Goal: Check status: Check status

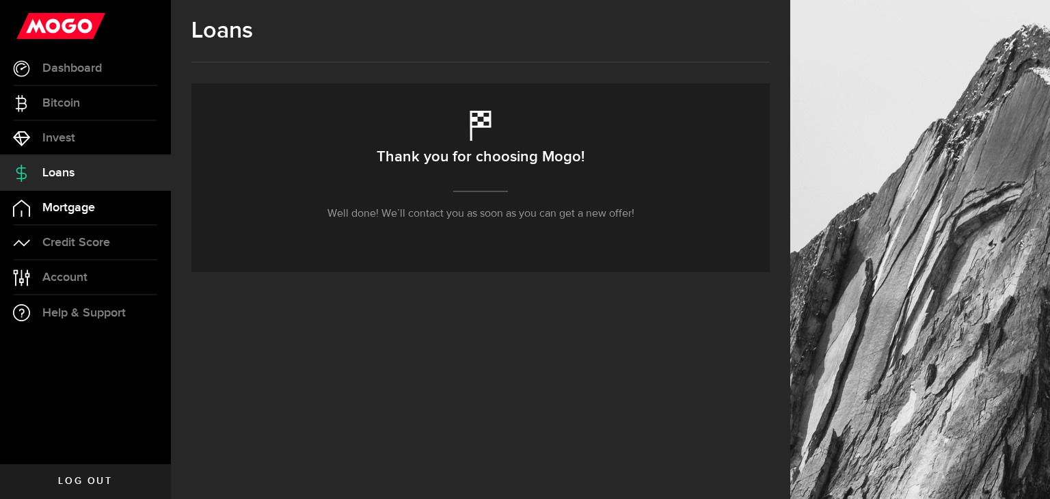
click at [89, 198] on link "Mortgage" at bounding box center [85, 208] width 171 height 34
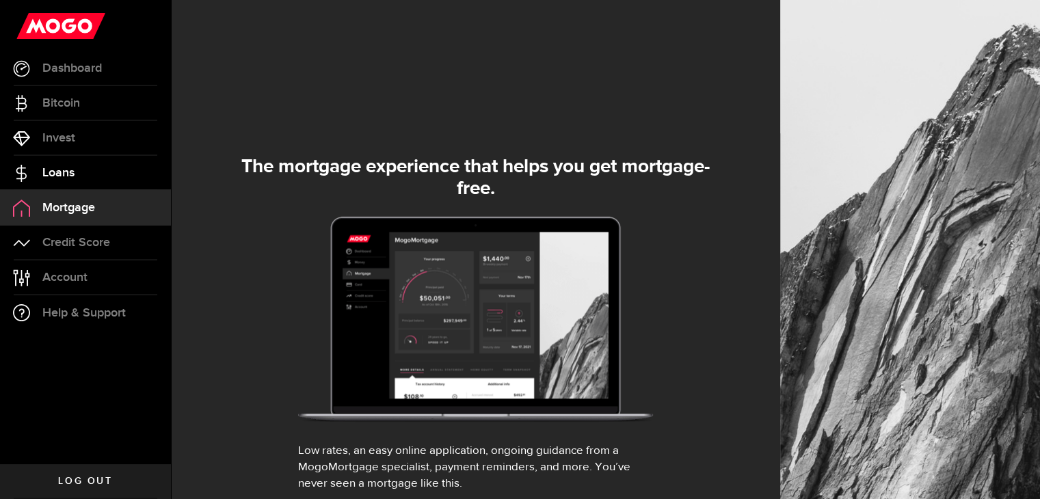
click at [81, 175] on link "Loans" at bounding box center [85, 173] width 171 height 34
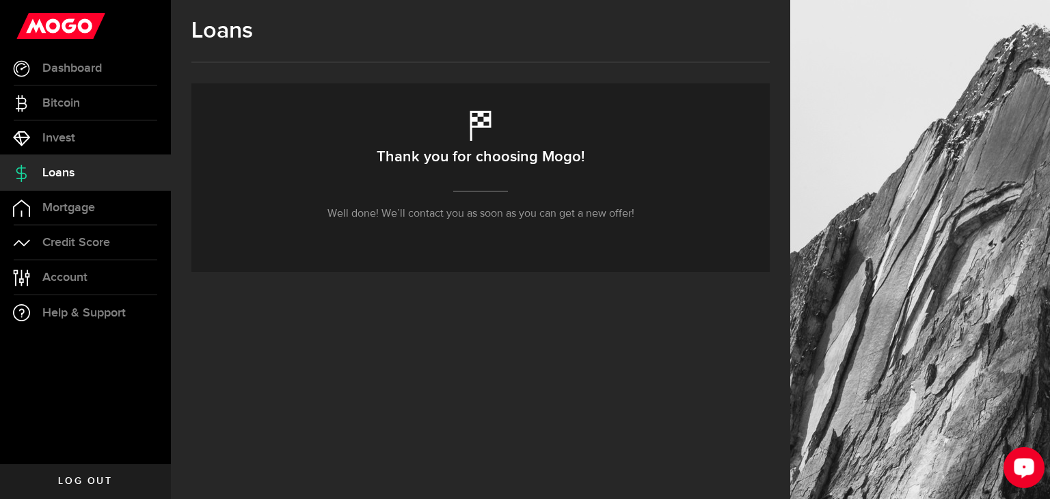
click at [1017, 467] on div "Open LiveChat chat widget" at bounding box center [1024, 466] width 23 height 23
click at [64, 173] on span "Loans" at bounding box center [58, 173] width 32 height 12
click at [75, 68] on span "Dashboard" at bounding box center [71, 68] width 59 height 12
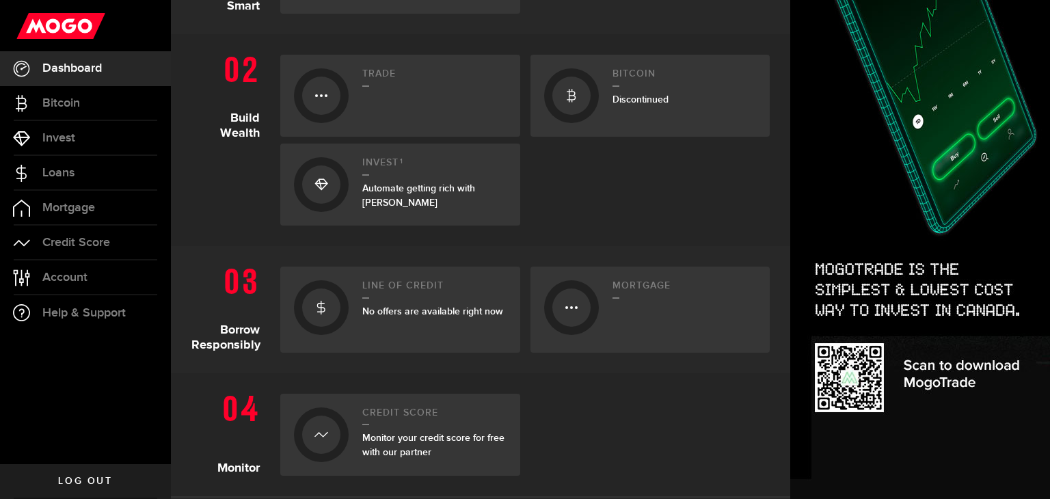
scroll to position [410, 0]
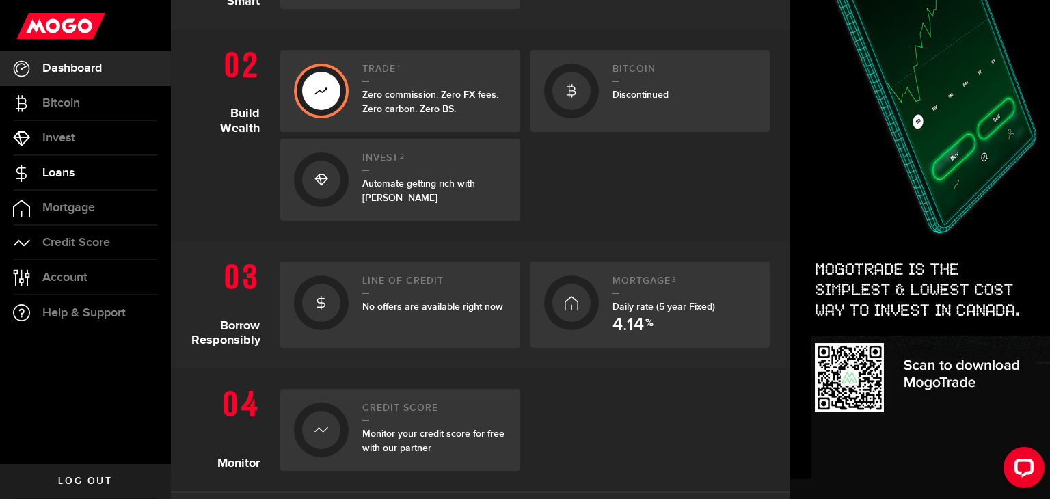
click at [41, 169] on link "Loans" at bounding box center [85, 173] width 171 height 34
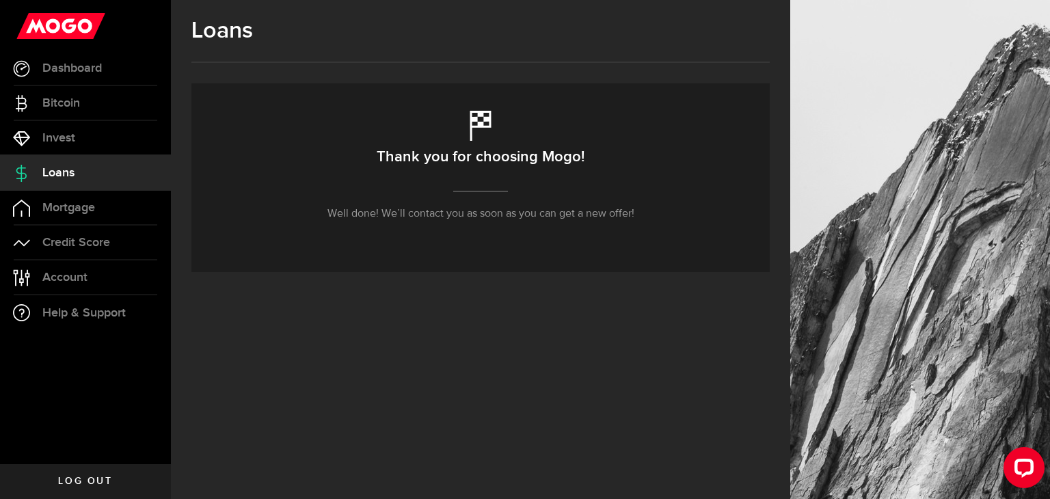
click at [66, 178] on span "Loans" at bounding box center [58, 173] width 32 height 12
click at [65, 78] on link "Dashboard" at bounding box center [85, 68] width 171 height 34
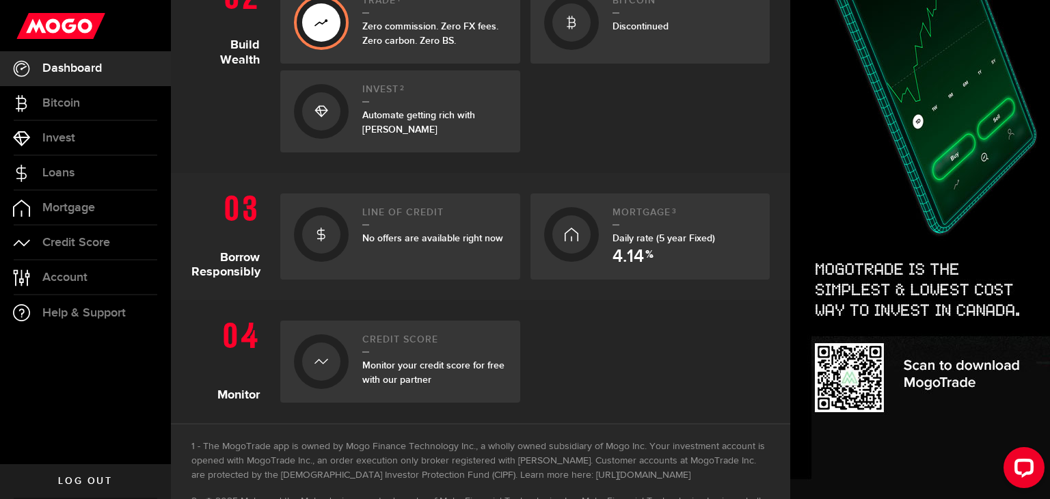
scroll to position [547, 0]
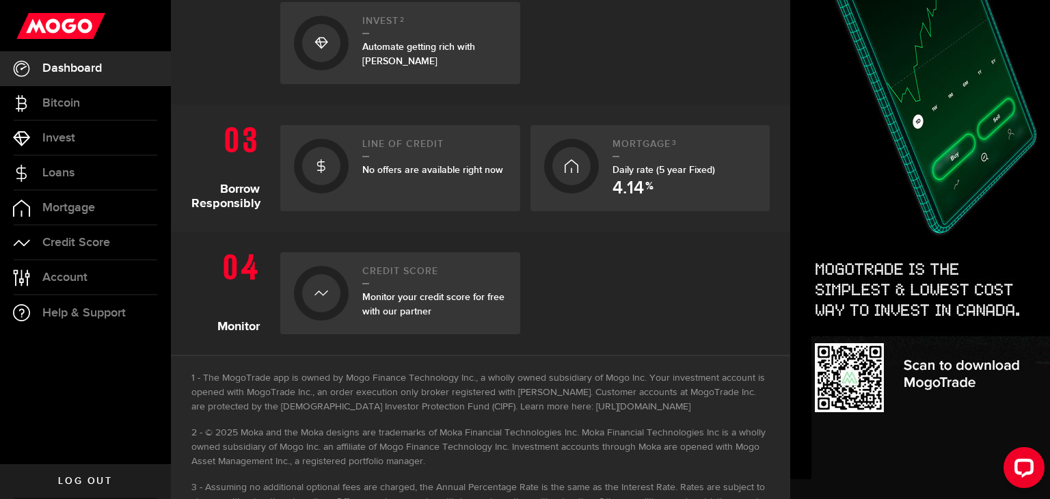
click at [414, 176] on div "No offers are available right now" at bounding box center [434, 170] width 144 height 14
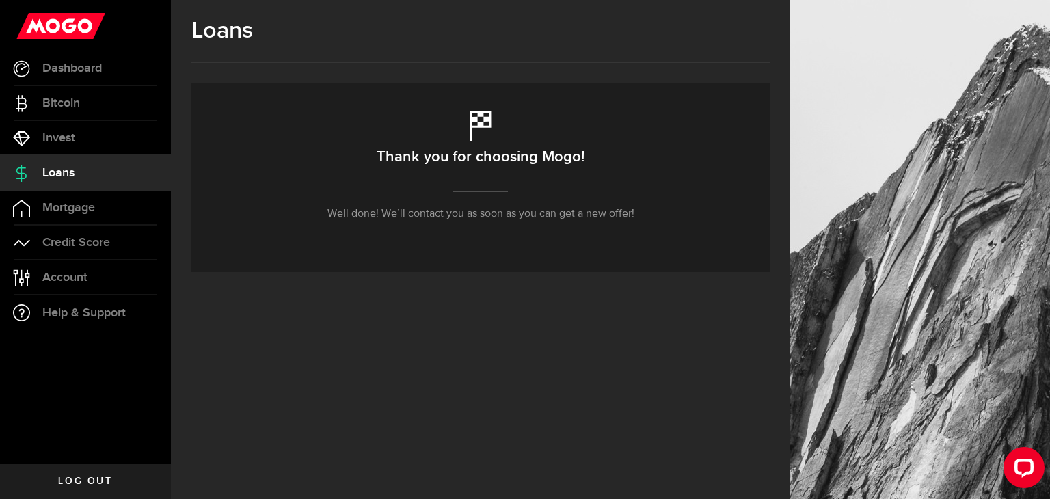
click at [53, 169] on span "Loans" at bounding box center [58, 173] width 32 height 12
click at [68, 79] on link "Dashboard" at bounding box center [85, 68] width 171 height 34
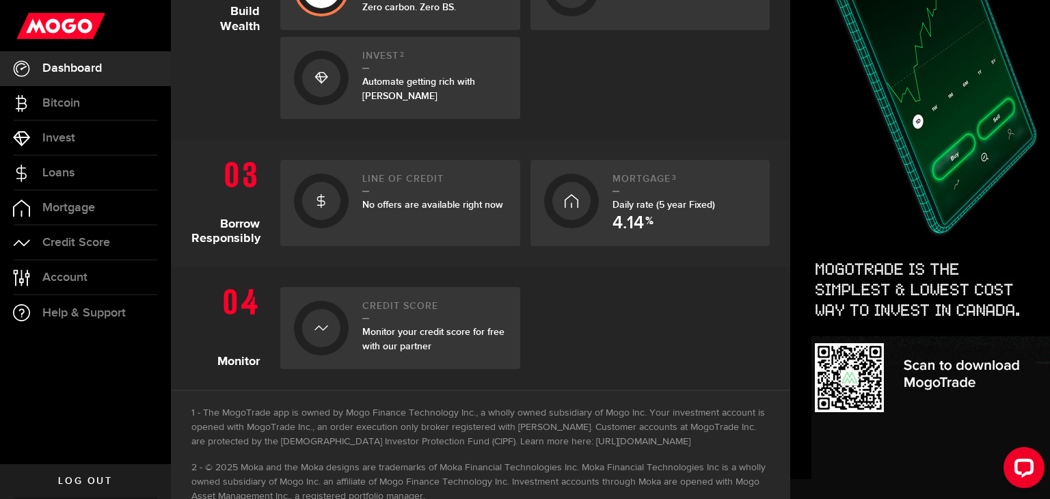
scroll to position [547, 0]
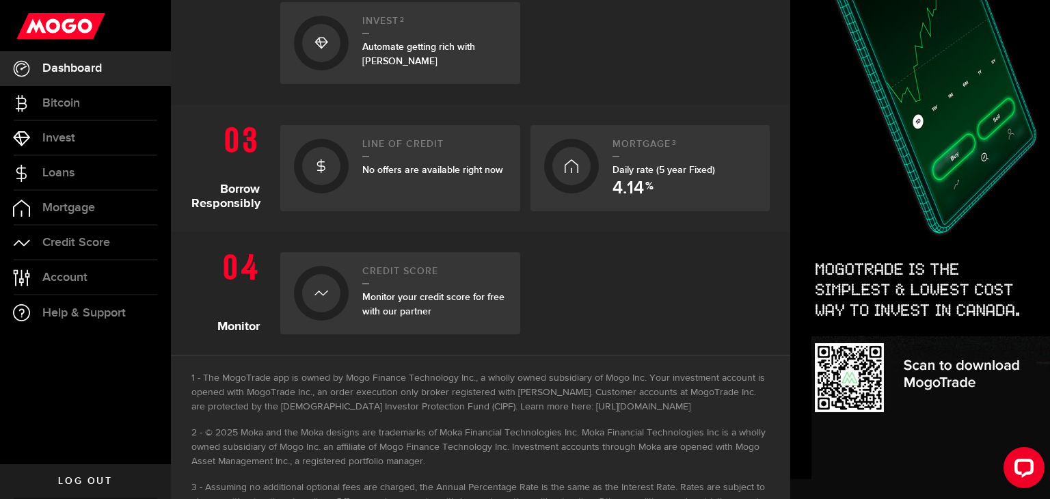
click at [395, 148] on h2 "Line of credit" at bounding box center [434, 148] width 144 height 18
